Goal: Information Seeking & Learning: Learn about a topic

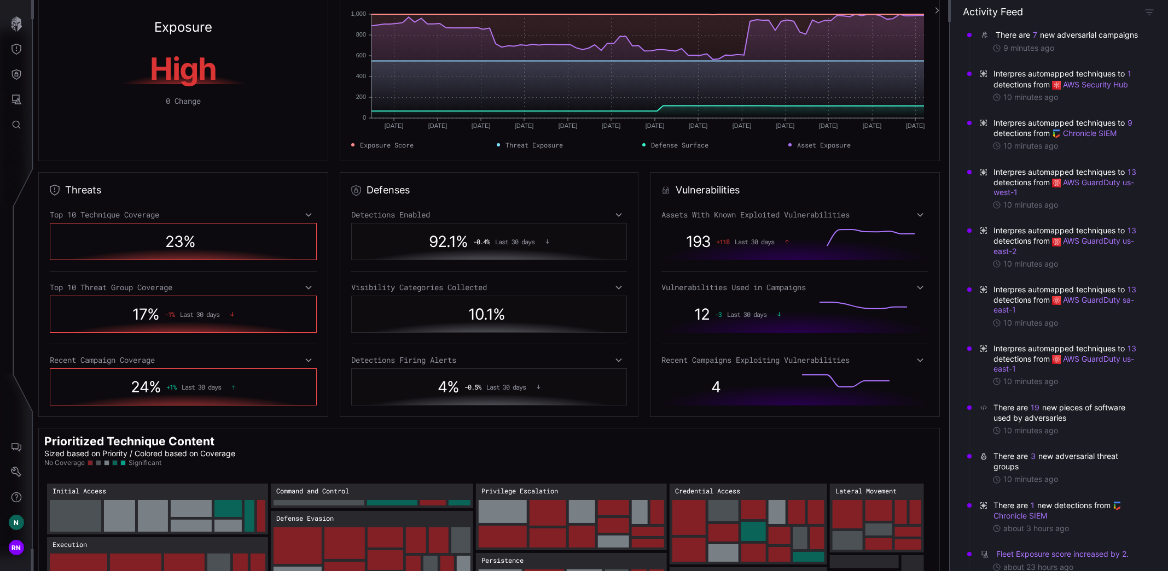
scroll to position [110, 0]
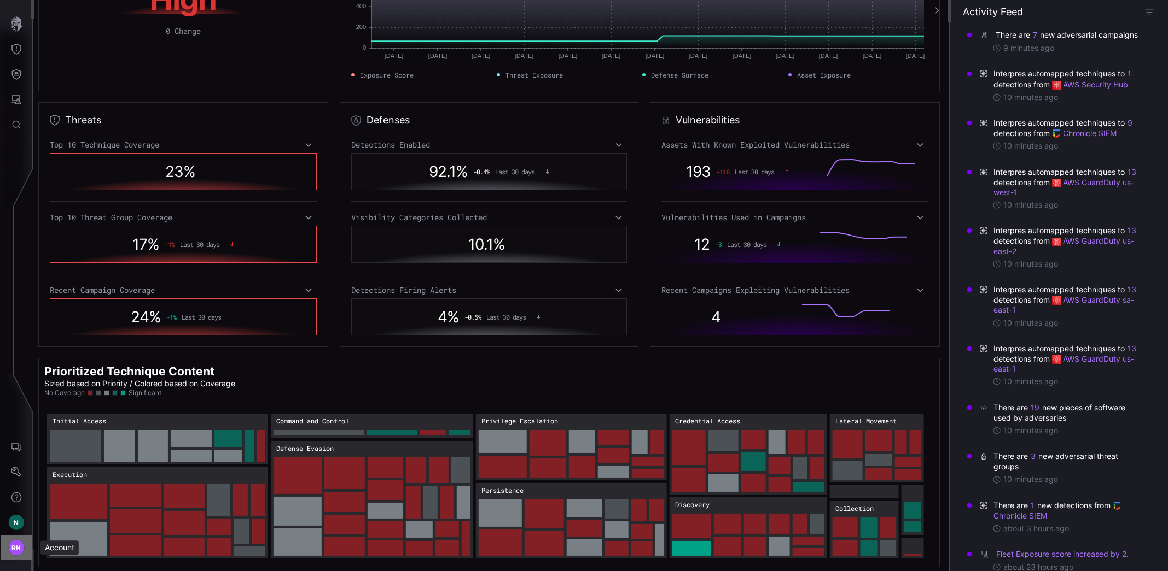
click at [14, 551] on span "RN" at bounding box center [16, 547] width 10 height 11
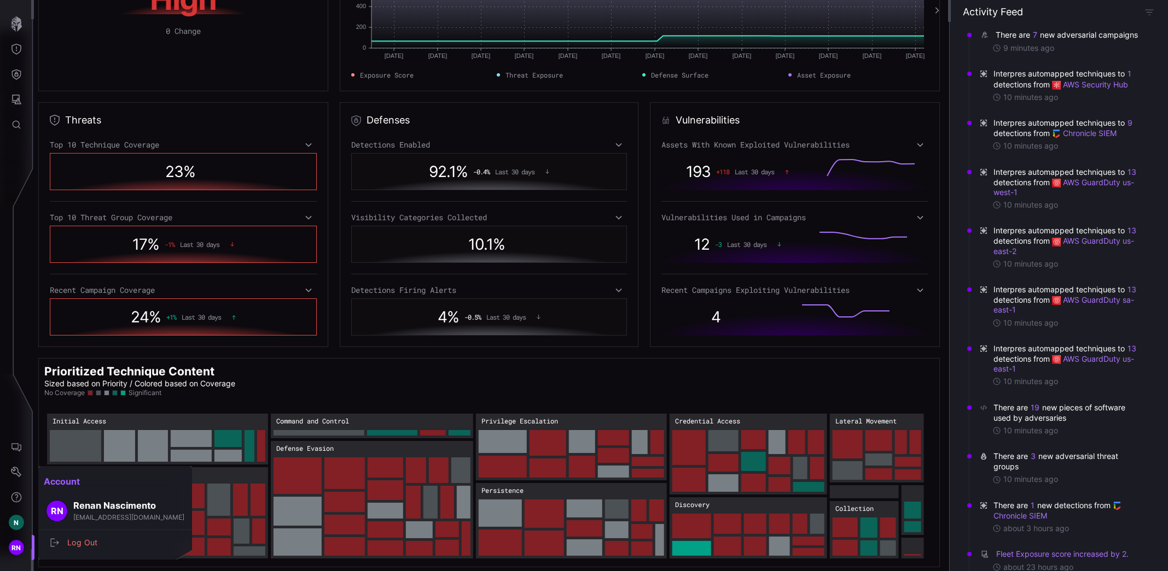
click at [9, 524] on div at bounding box center [584, 285] width 1168 height 571
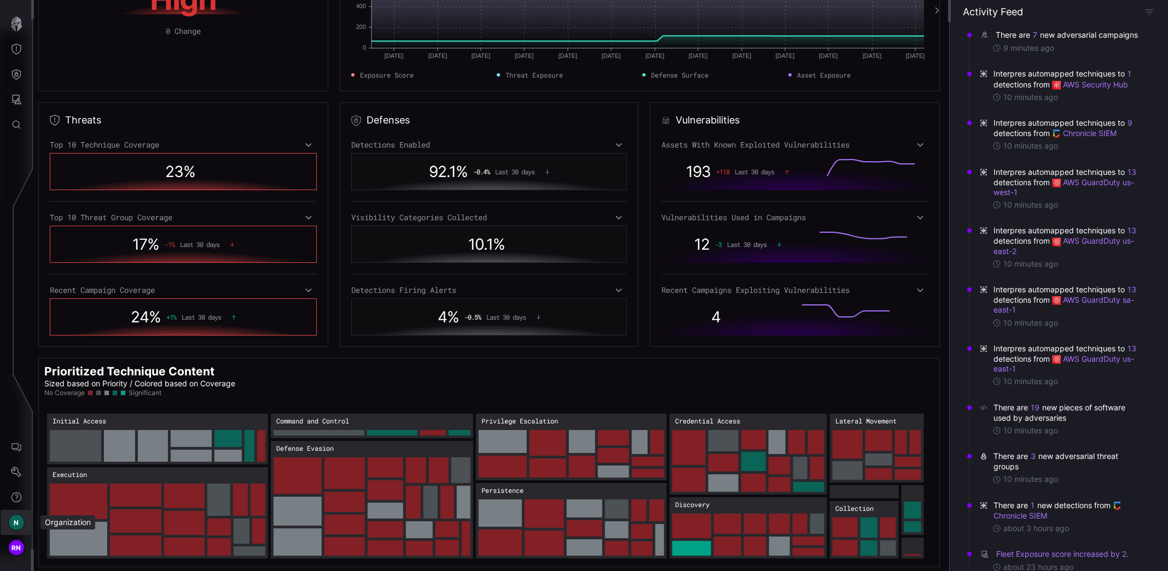
click at [14, 524] on div "N" at bounding box center [16, 523] width 16 height 16
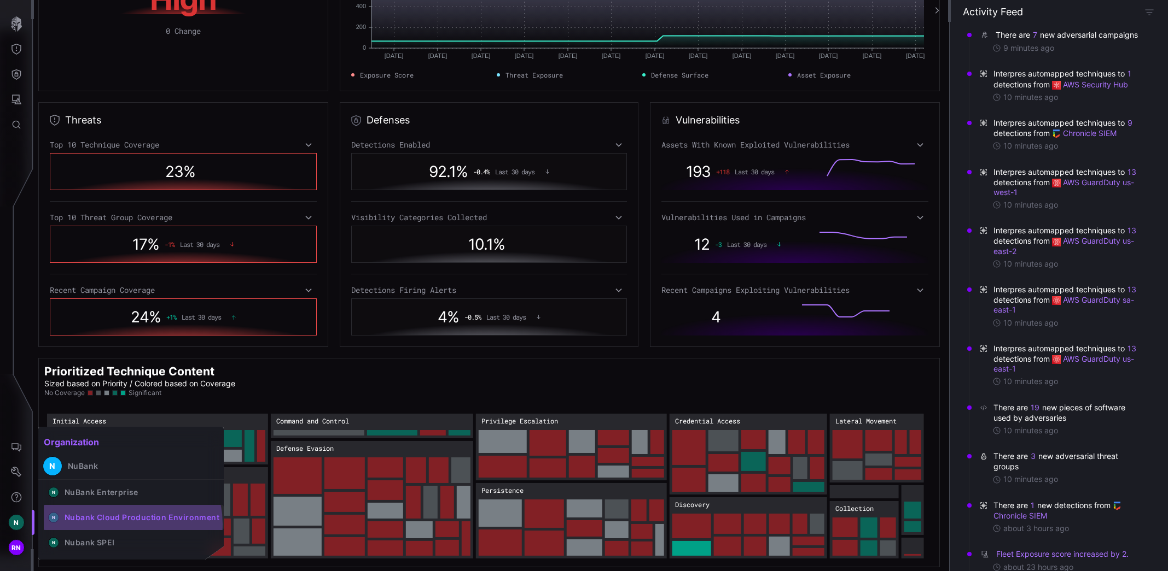
click at [125, 524] on button "N Nubank Cloud Production Environment" at bounding box center [134, 517] width 180 height 25
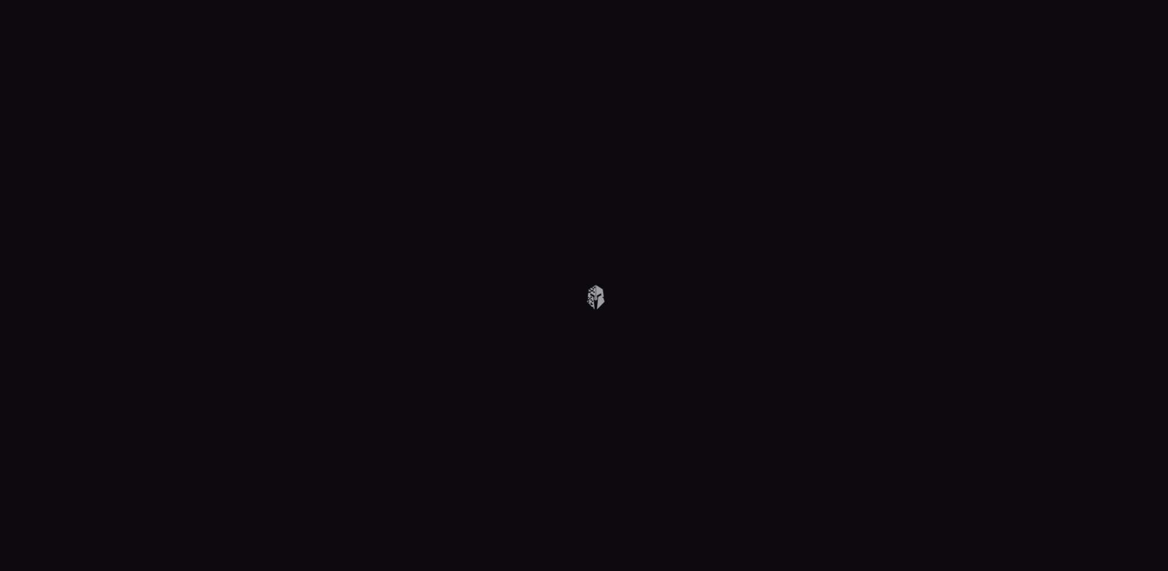
click at [21, 517] on body at bounding box center [584, 285] width 1168 height 571
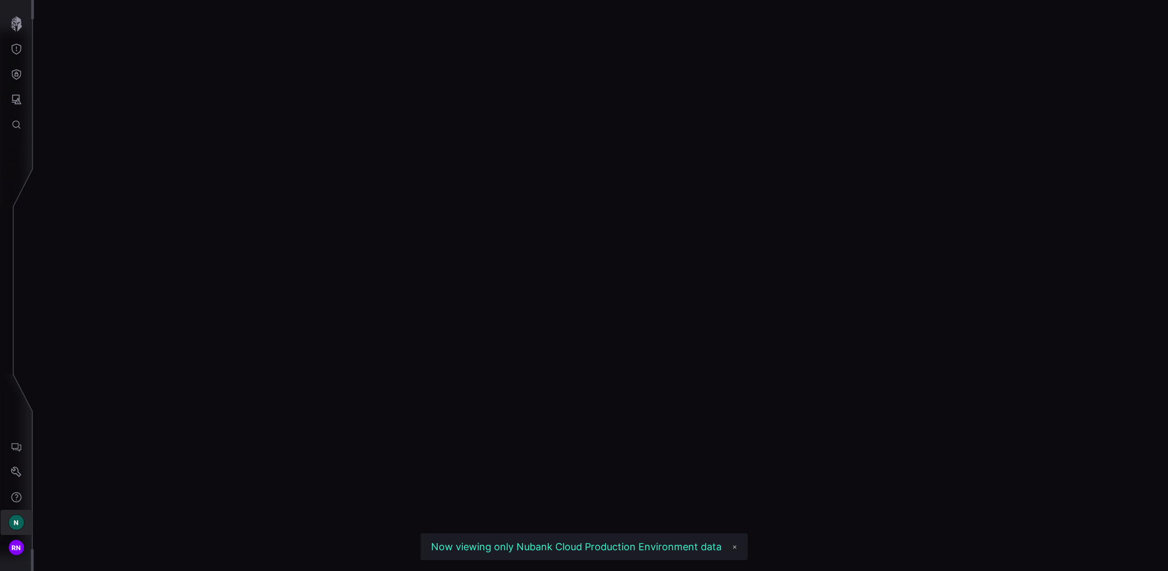
click at [12, 523] on div "N" at bounding box center [16, 523] width 16 height 16
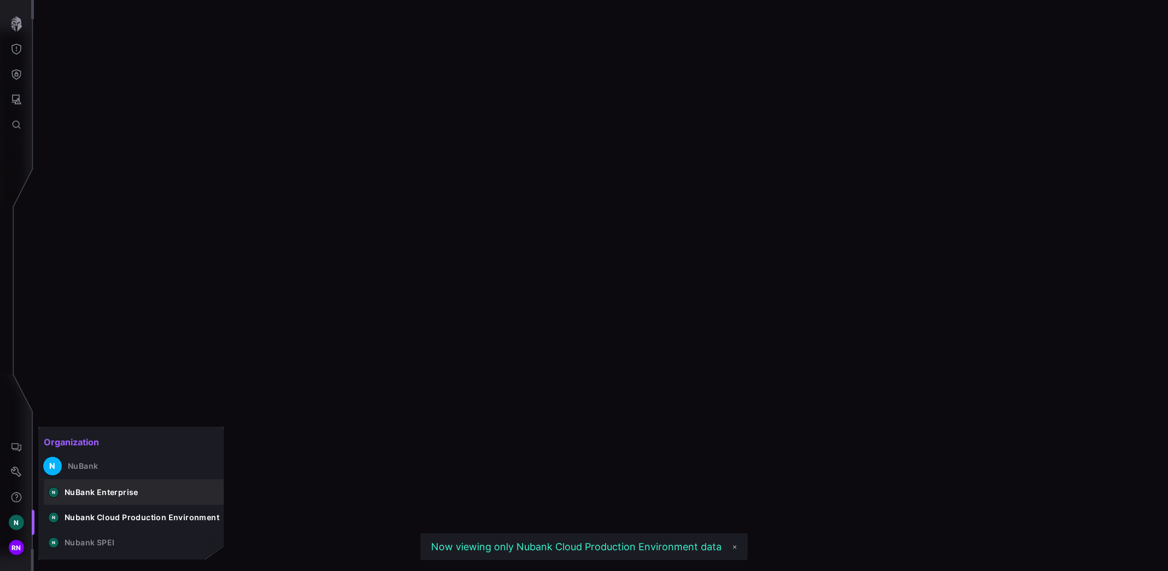
click at [71, 493] on div "NuBank Enterprise" at bounding box center [102, 493] width 74 height 10
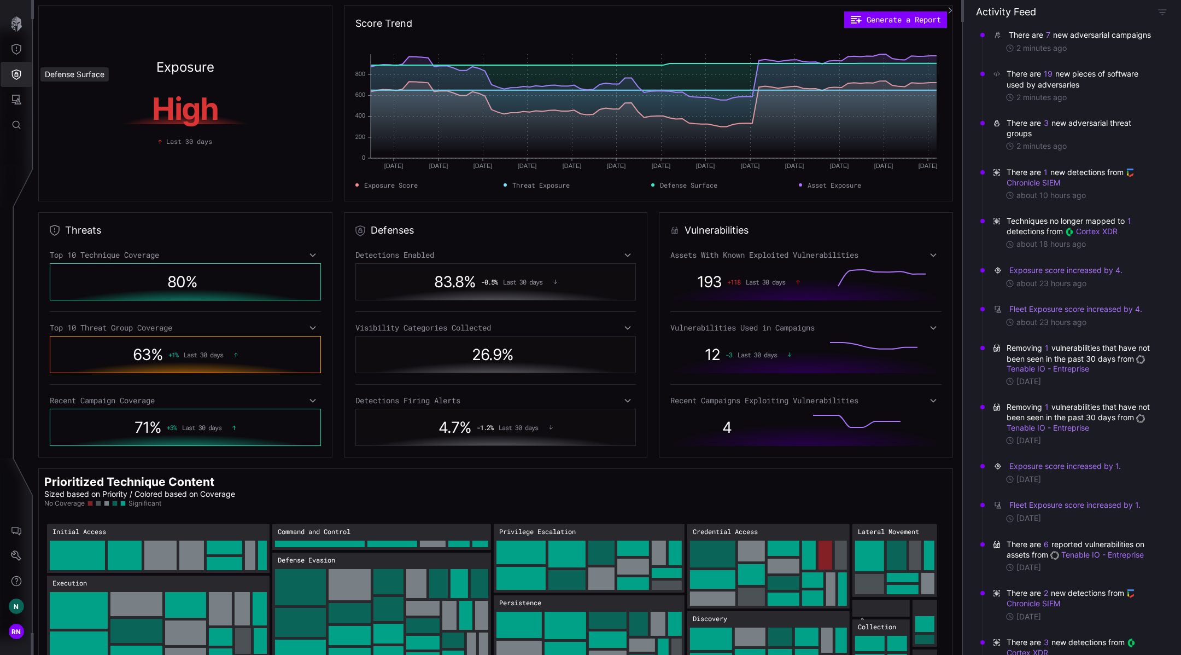
click at [22, 73] on button "Defense Surface" at bounding box center [17, 74] width 32 height 25
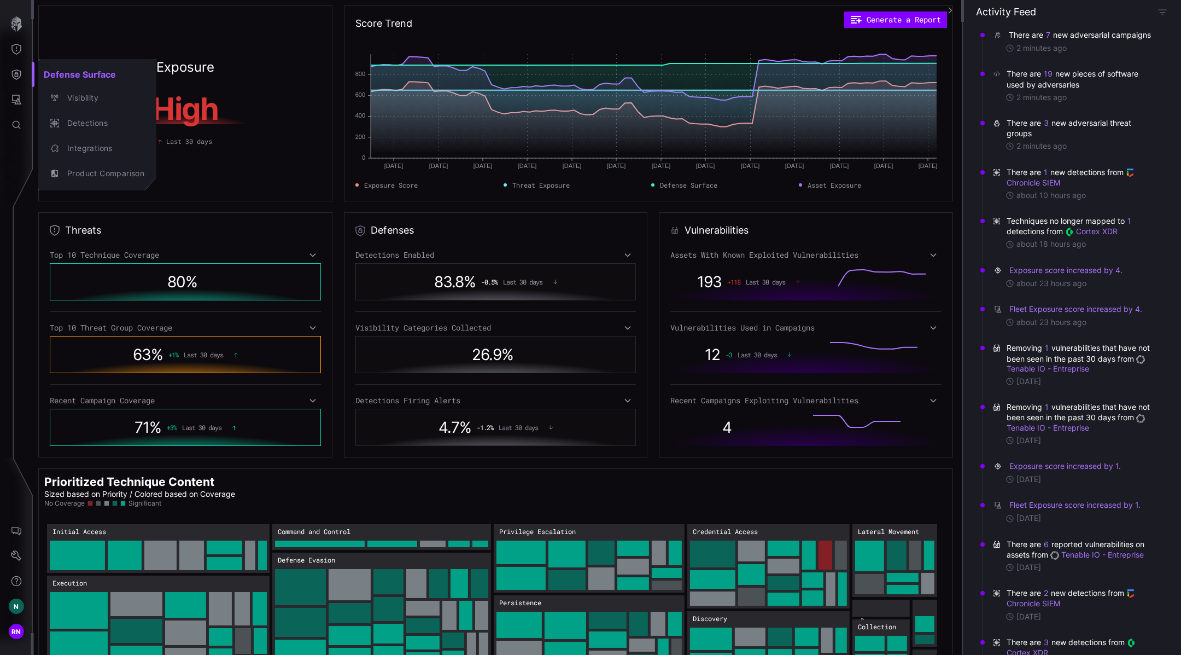
click at [20, 44] on div at bounding box center [590, 327] width 1181 height 655
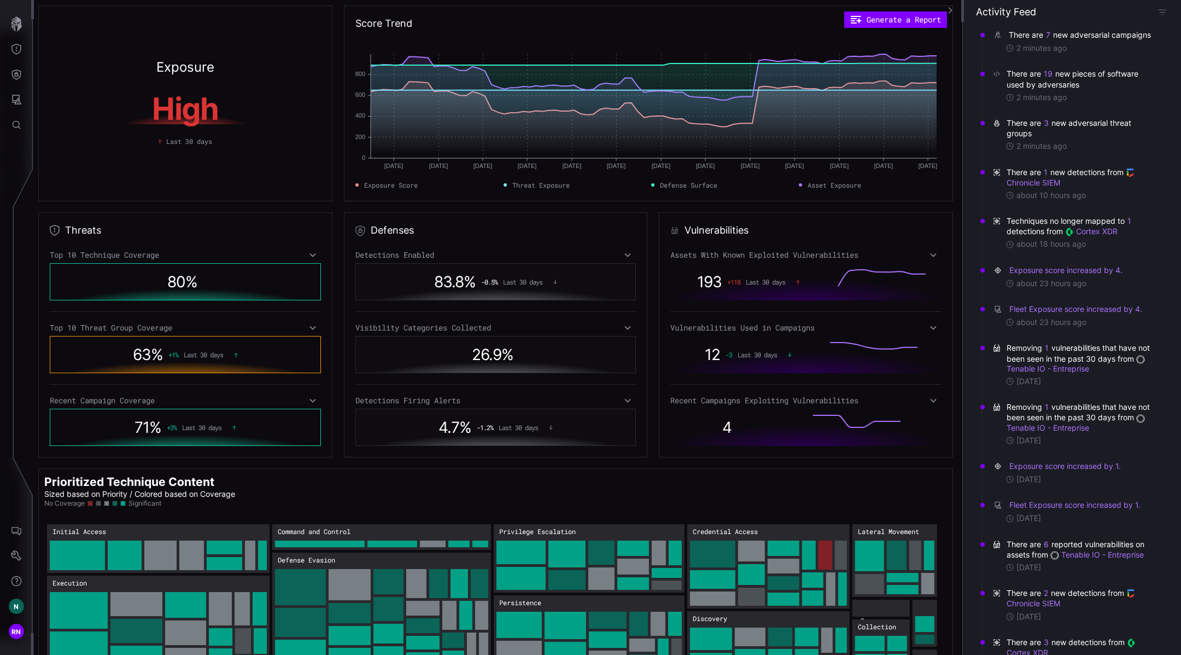
click at [18, 46] on icon "Threat Exposure" at bounding box center [16, 49] width 11 height 11
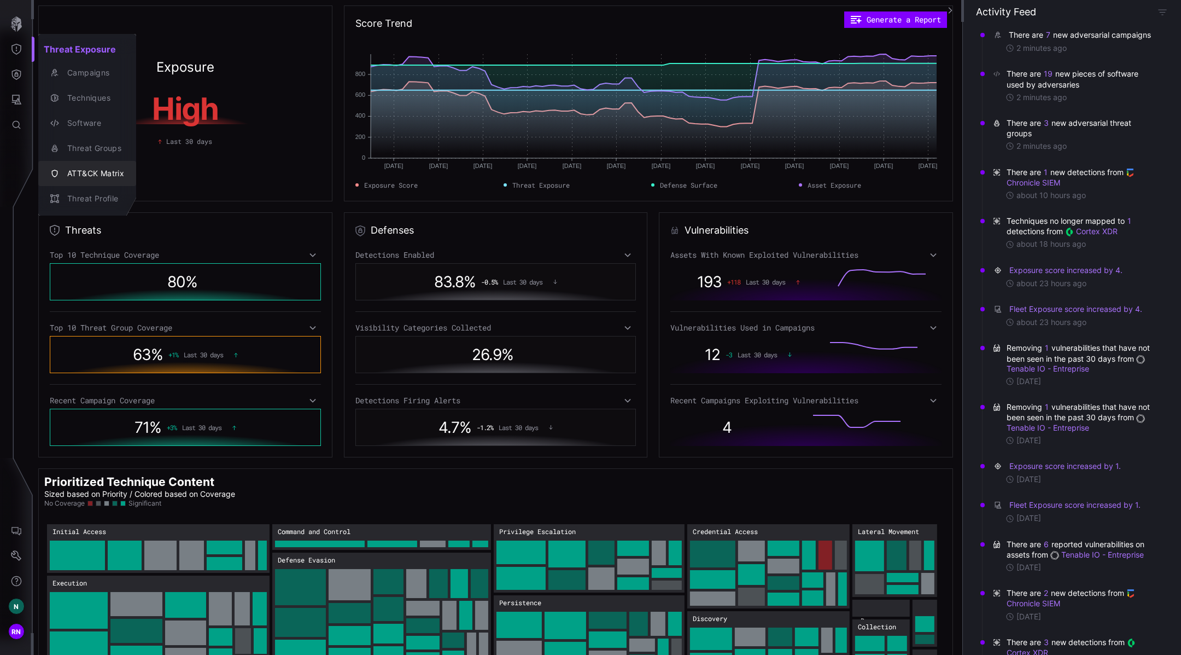
click at [97, 170] on div "ATT&CK Matrix" at bounding box center [93, 174] width 62 height 14
